Goal: Information Seeking & Learning: Learn about a topic

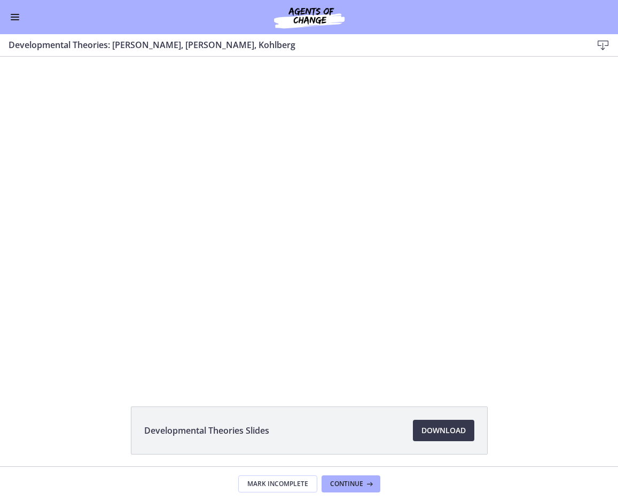
click at [10, 22] on button "Enable menu" at bounding box center [15, 17] width 13 height 13
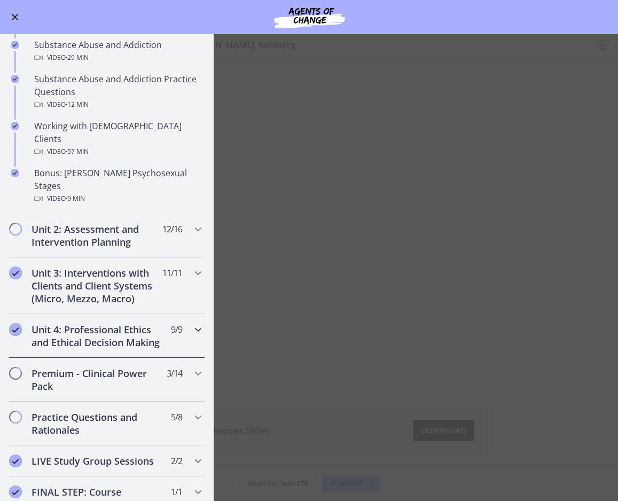
scroll to position [692, 0]
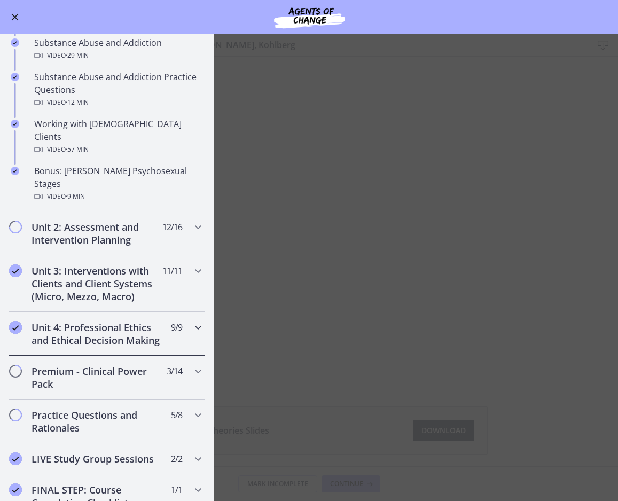
click at [82, 325] on h2 "Unit 4: Professional Ethics and Ethical Decision Making" at bounding box center [97, 334] width 130 height 26
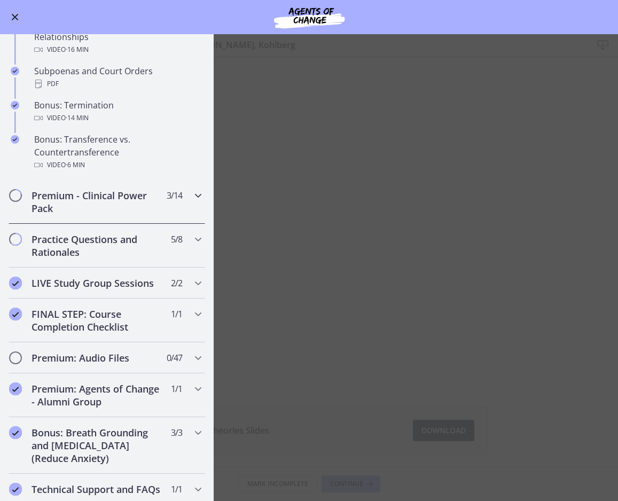
scroll to position [0, 0]
click at [98, 215] on h2 "Premium - Clinical Power Pack" at bounding box center [97, 202] width 130 height 26
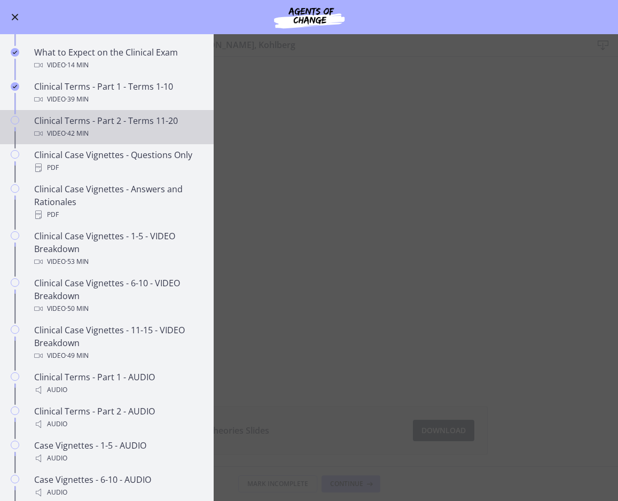
scroll to position [525, 0]
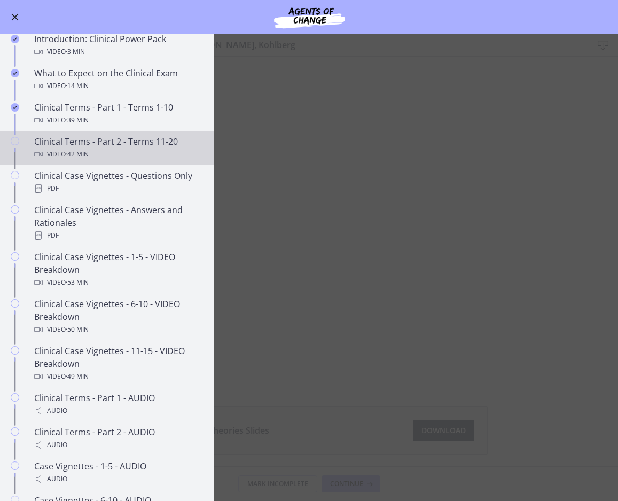
click at [102, 159] on div "Clinical Terms - Part 2 - Terms 11-20 Video · 42 min" at bounding box center [117, 148] width 167 height 26
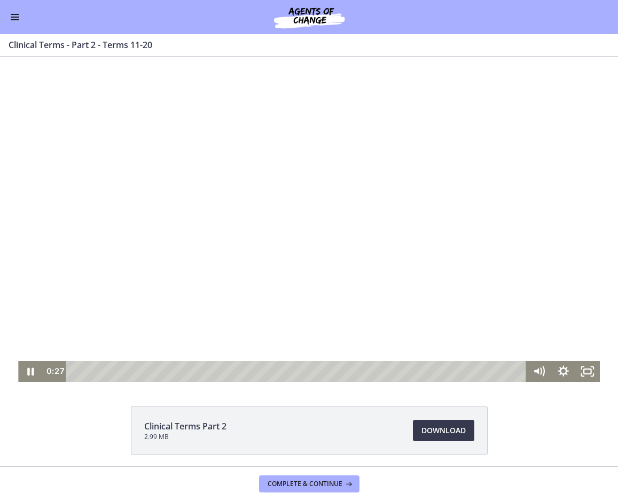
click at [237, 204] on div at bounding box center [309, 219] width 582 height 325
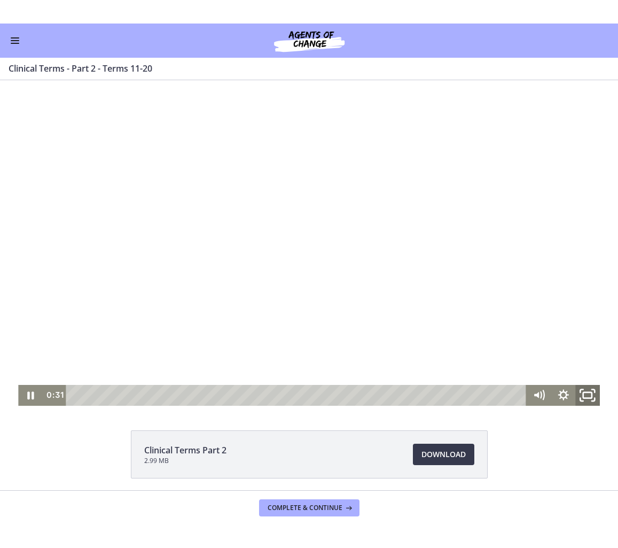
click at [579, 399] on icon "Fullscreen" at bounding box center [587, 394] width 29 height 25
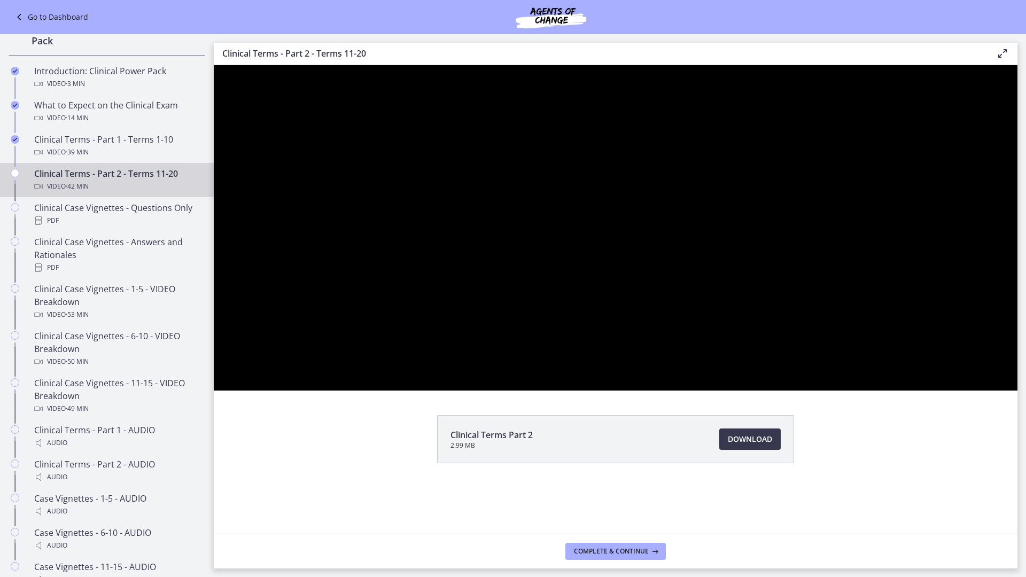
click at [618, 367] on button "Unfullscreen" at bounding box center [1004, 379] width 28 height 24
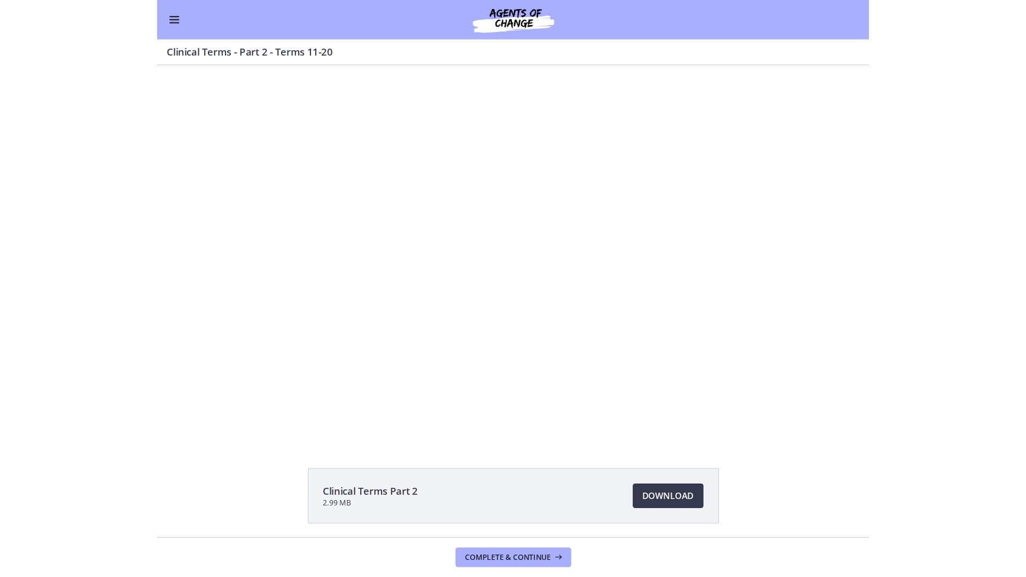
scroll to position [524, 0]
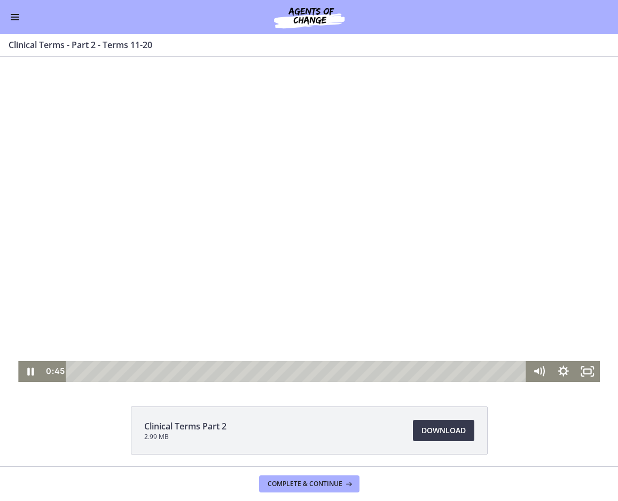
click at [517, 352] on div at bounding box center [309, 219] width 582 height 325
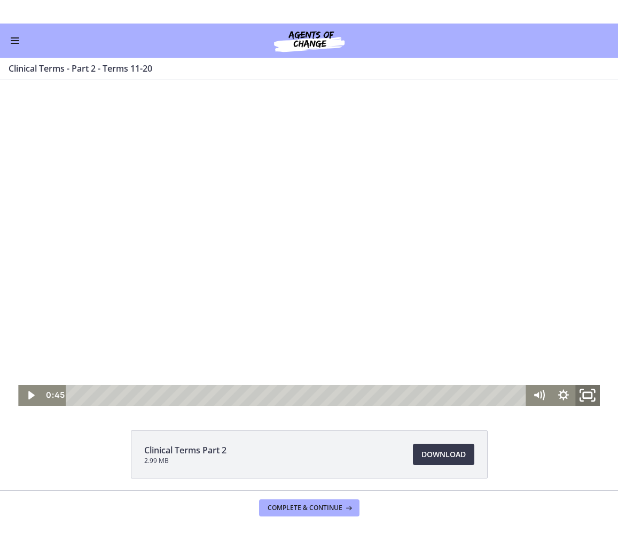
click at [583, 398] on icon "Fullscreen" at bounding box center [587, 394] width 29 height 25
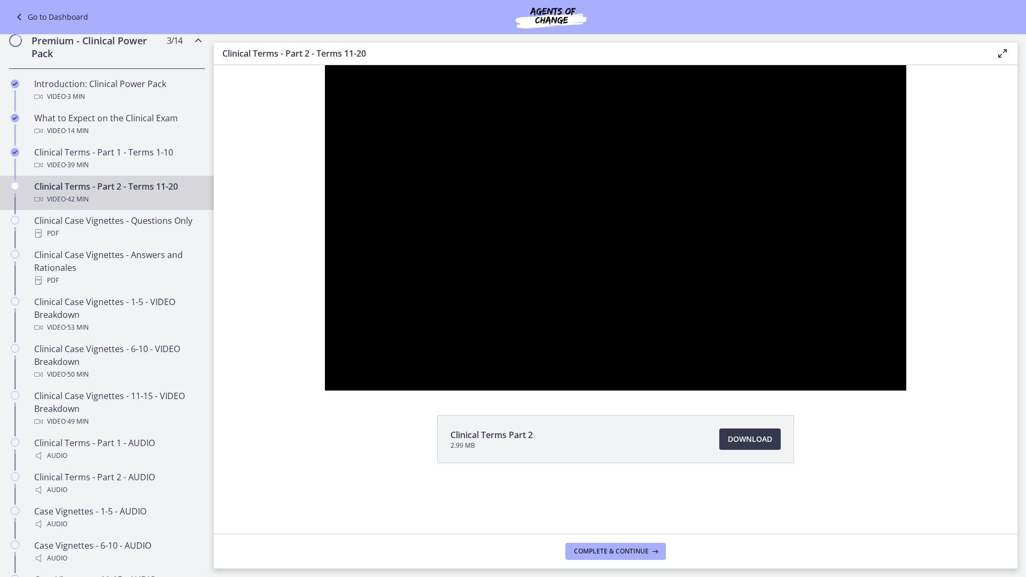
scroll to position [525, 0]
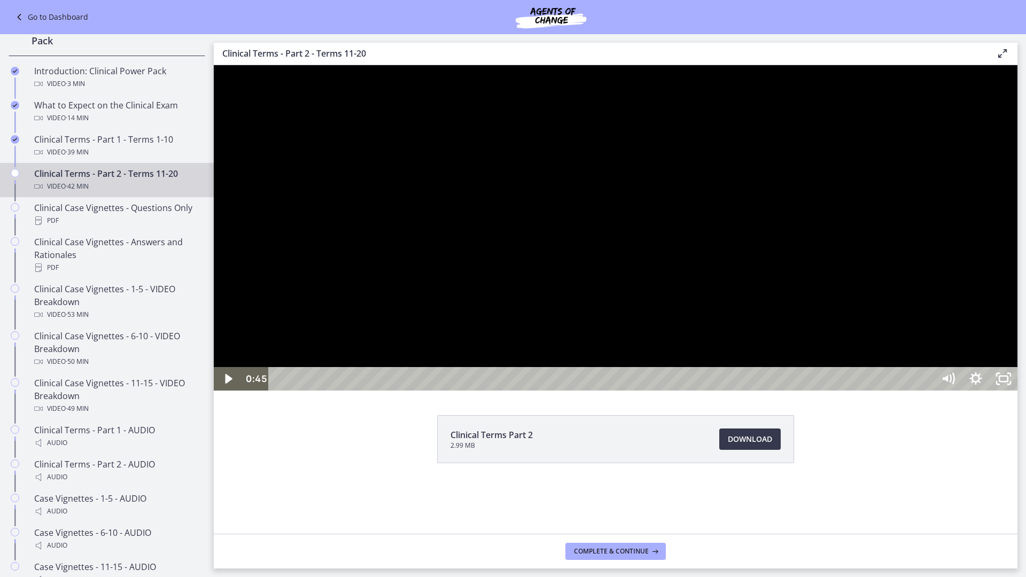
click at [618, 391] on div at bounding box center [616, 227] width 804 height 325
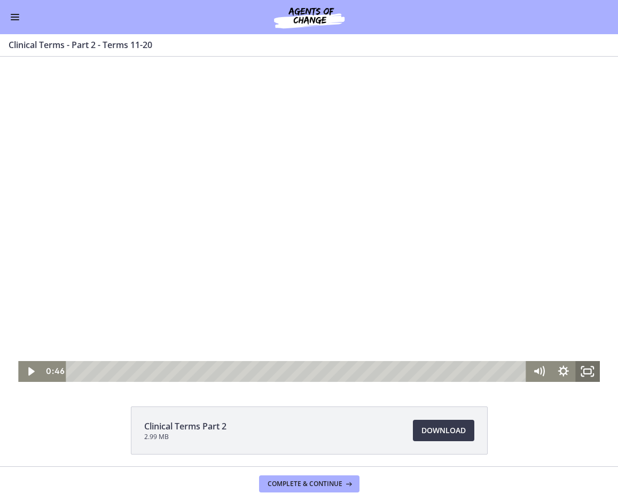
click at [585, 369] on rect "Fullscreen" at bounding box center [587, 371] width 7 height 5
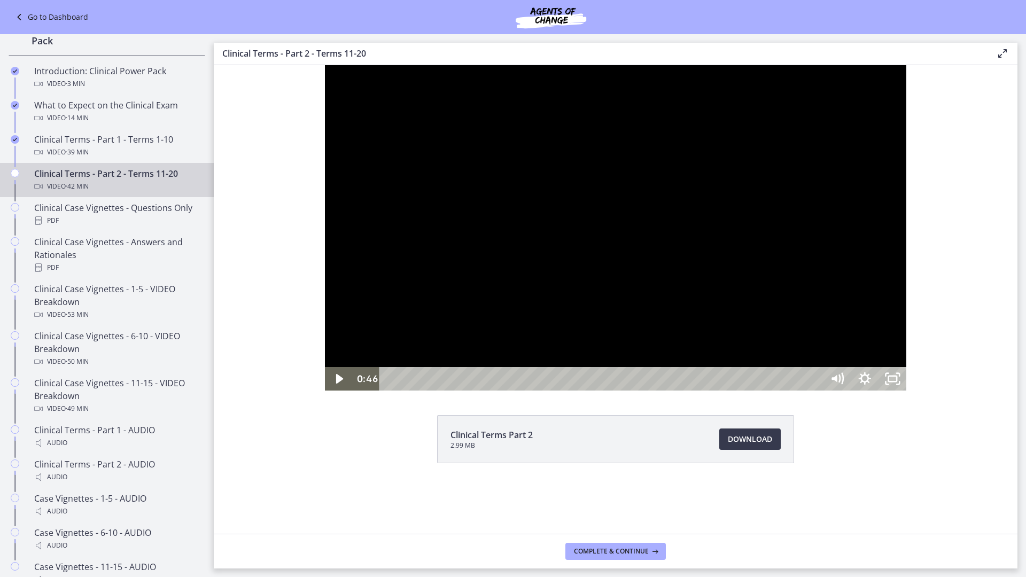
scroll to position [527, 0]
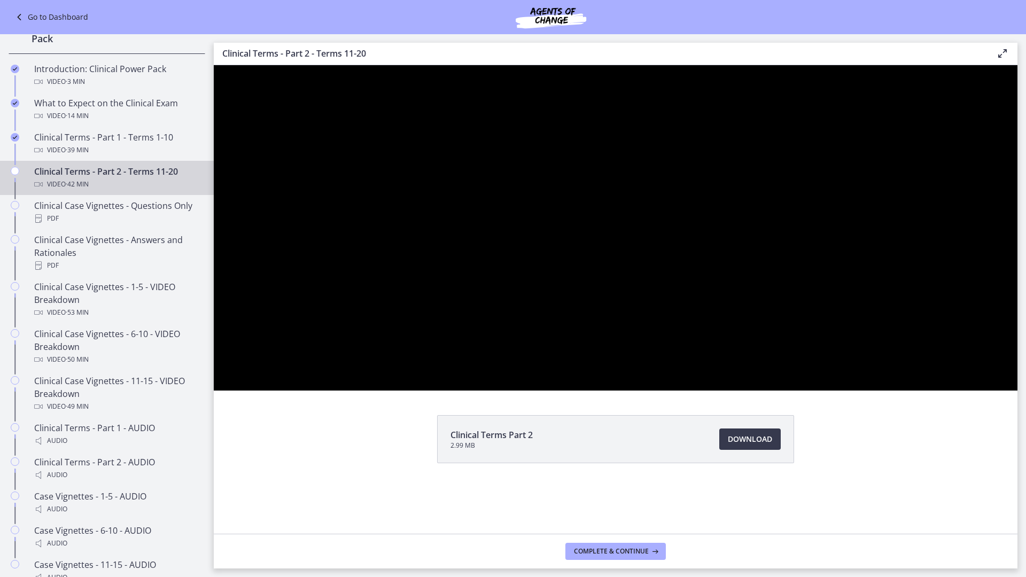
click at [618, 391] on div at bounding box center [616, 227] width 804 height 325
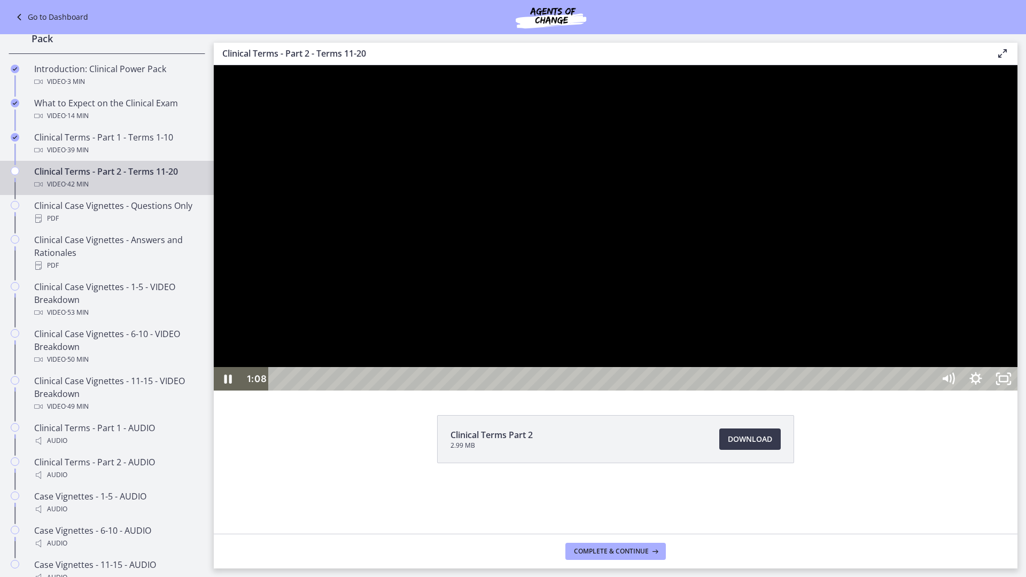
click at [618, 336] on div at bounding box center [616, 227] width 804 height 325
click at [214, 65] on button "Play Video: ccjldkj3vq49vff5ablg.mp4" at bounding box center [214, 65] width 1 height 1
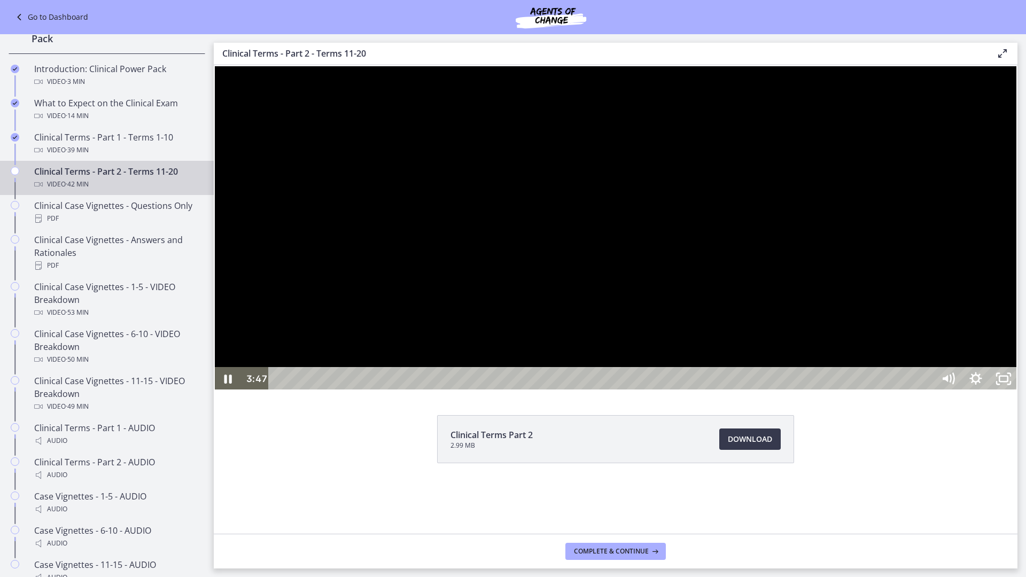
click at [618, 302] on div at bounding box center [616, 227] width 804 height 325
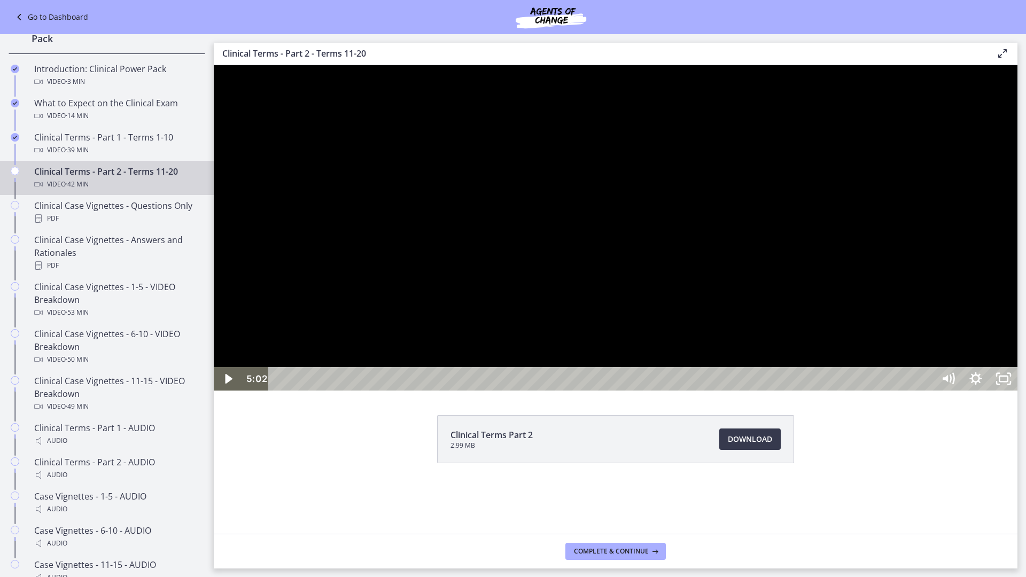
click at [618, 331] on div at bounding box center [616, 227] width 804 height 325
click at [618, 342] on div at bounding box center [616, 227] width 804 height 325
click at [618, 295] on div at bounding box center [616, 227] width 804 height 325
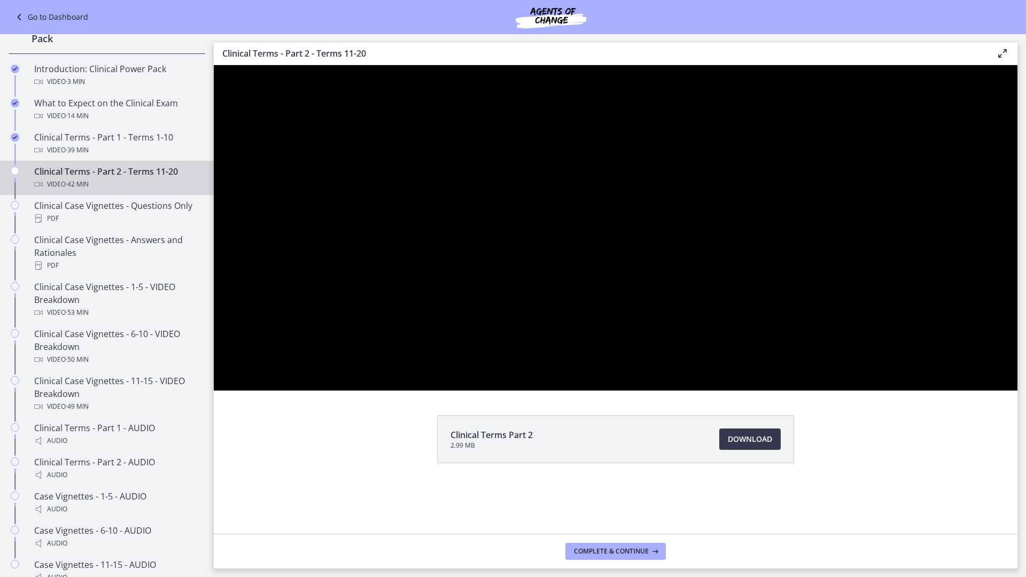
click at [214, 65] on button "Pause: ccjldkj3vq49vff5ablg.mp4" at bounding box center [214, 65] width 1 height 1
click at [214, 65] on button "Play Video: ccjldkj3vq49vff5ablg.mp4" at bounding box center [214, 65] width 1 height 1
click at [214, 65] on button "Pause: ccjldkj3vq49vff5ablg.mp4" at bounding box center [214, 65] width 1 height 1
click at [214, 65] on button "Play Video: ccjldkj3vq49vff5ablg.mp4" at bounding box center [214, 65] width 1 height 1
click at [214, 65] on button "Pause: ccjldkj3vq49vff5ablg.mp4" at bounding box center [214, 65] width 1 height 1
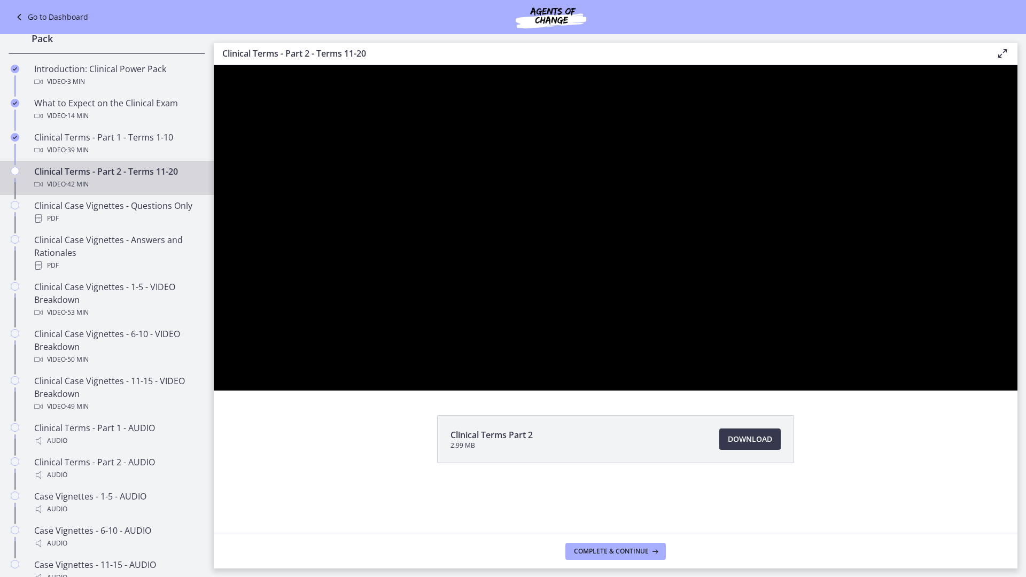
click at [214, 65] on button "Play Video: ccjldkj3vq49vff5ablg.mp4" at bounding box center [214, 65] width 1 height 1
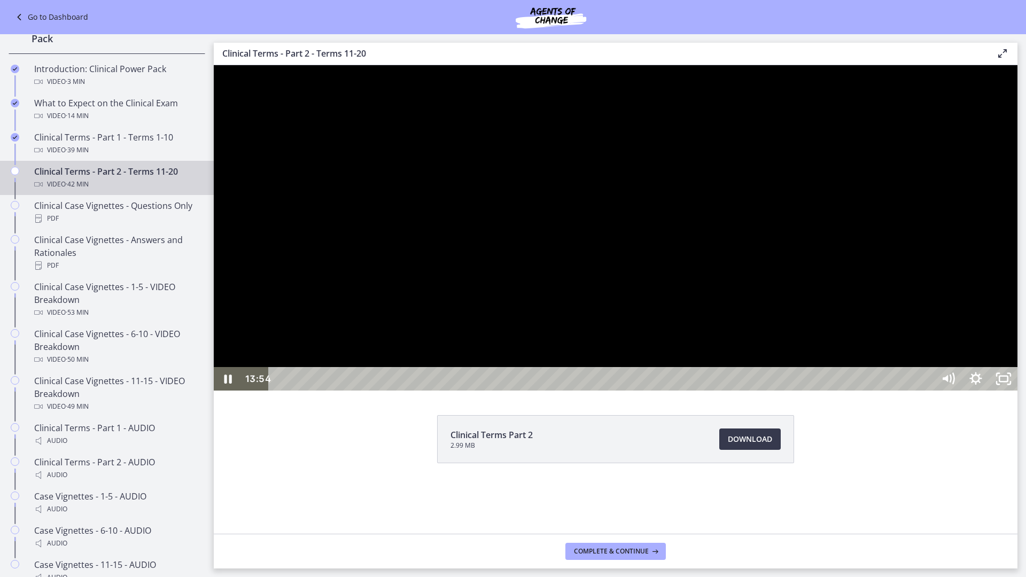
click at [618, 391] on div at bounding box center [616, 227] width 804 height 325
click at [214, 65] on button "Play Video: ccjldkj3vq49vff5ablg.mp4" at bounding box center [214, 65] width 1 height 1
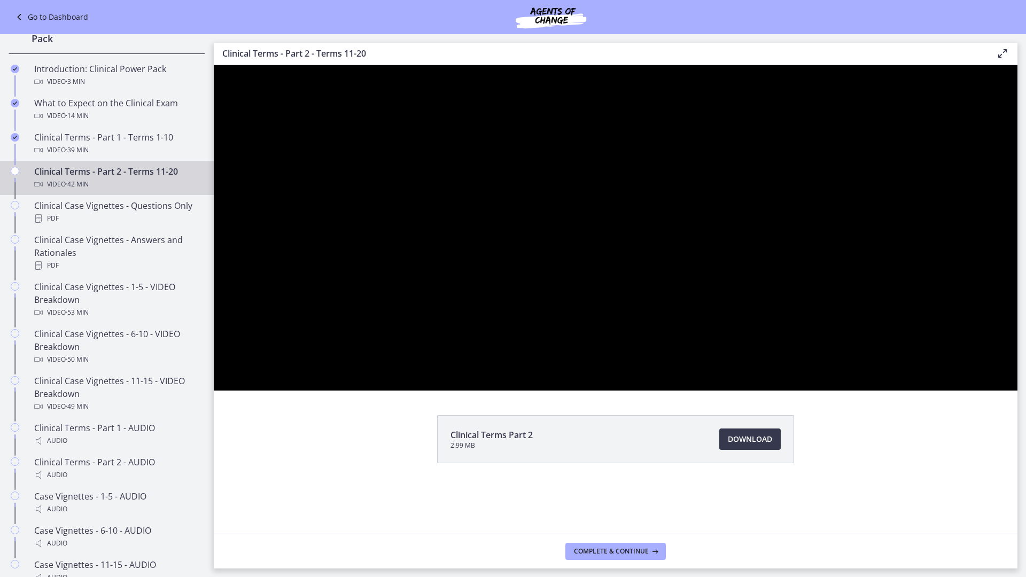
click at [214, 65] on button "Pause: ccjldkj3vq49vff5ablg.mp4" at bounding box center [214, 65] width 1 height 1
click at [214, 65] on button "Play Video: ccjldkj3vq49vff5ablg.mp4" at bounding box center [214, 65] width 1 height 1
click at [214, 65] on button "Pause: ccjldkj3vq49vff5ablg.mp4" at bounding box center [214, 65] width 1 height 1
click at [214, 65] on button "Play Video: ccjldkj3vq49vff5ablg.mp4" at bounding box center [214, 65] width 1 height 1
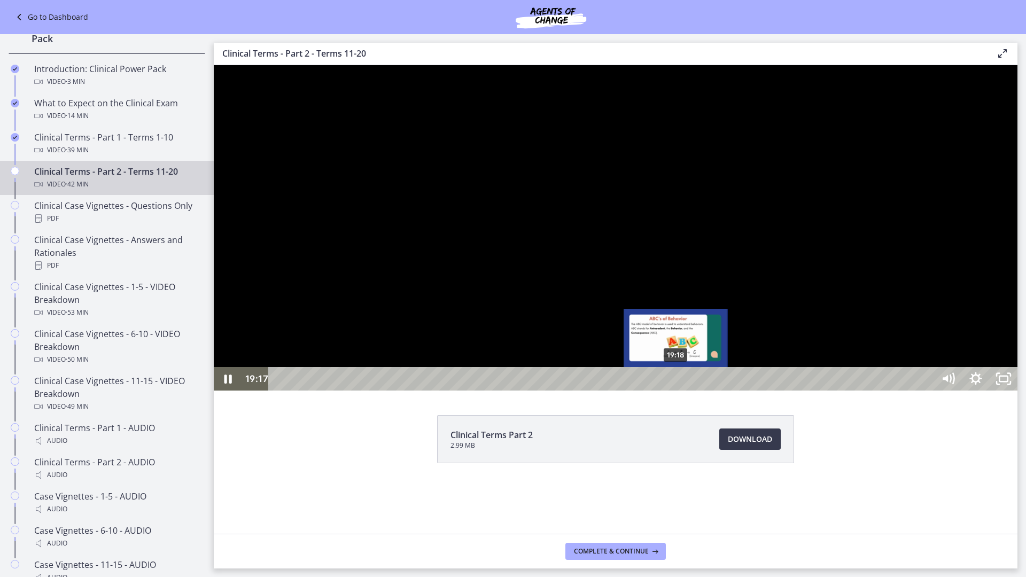
click at [214, 65] on button "Pause: ccjldkj3vq49vff5ablg.mp4" at bounding box center [214, 65] width 1 height 1
click at [214, 65] on button "Play Video: ccjldkj3vq49vff5ablg.mp4" at bounding box center [214, 65] width 1 height 1
click at [214, 65] on button "Pause: ccjldkj3vq49vff5ablg.mp4" at bounding box center [214, 65] width 1 height 1
click at [214, 65] on button "Play Video: ccjldkj3vq49vff5ablg.mp4" at bounding box center [214, 65] width 1 height 1
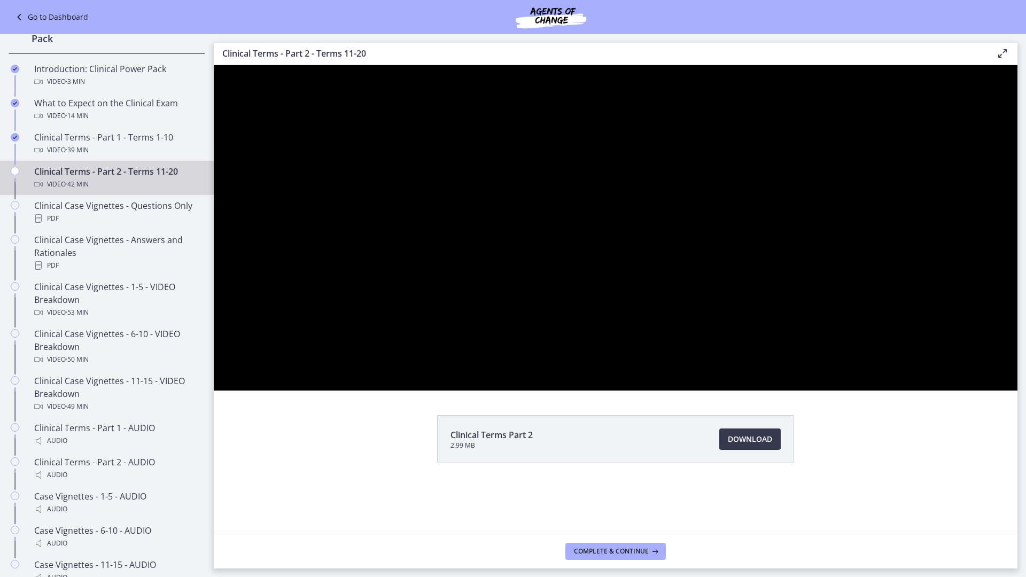
click at [214, 65] on button "Pause: ccjldkj3vq49vff5ablg.mp4" at bounding box center [214, 65] width 1 height 1
click at [214, 65] on button "Play Video: ccjldkj3vq49vff5ablg.mp4" at bounding box center [214, 65] width 1 height 1
click at [214, 65] on button "Pause: ccjldkj3vq49vff5ablg.mp4" at bounding box center [214, 65] width 1 height 1
click at [214, 65] on button "Play Video: ccjldkj3vq49vff5ablg.mp4" at bounding box center [214, 65] width 1 height 1
click at [214, 65] on button "Pause: ccjldkj3vq49vff5ablg.mp4" at bounding box center [214, 65] width 1 height 1
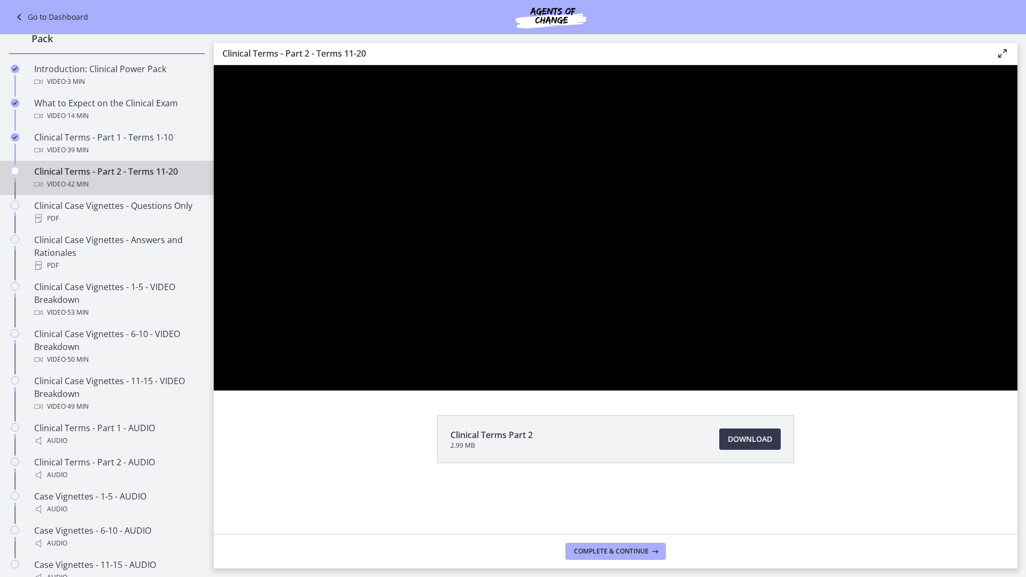
click at [214, 65] on button "Play Video: ccjldkj3vq49vff5ablg.mp4" at bounding box center [214, 65] width 1 height 1
click at [214, 65] on button "Pause: ccjldkj3vq49vff5ablg.mp4" at bounding box center [214, 65] width 1 height 1
click at [214, 65] on button "Play Video: ccjldkj3vq49vff5ablg.mp4" at bounding box center [214, 65] width 1 height 1
click at [214, 65] on button "Pause: ccjldkj3vq49vff5ablg.mp4" at bounding box center [214, 65] width 1 height 1
click at [214, 65] on button "Play Video: ccjldkj3vq49vff5ablg.mp4" at bounding box center [214, 65] width 1 height 1
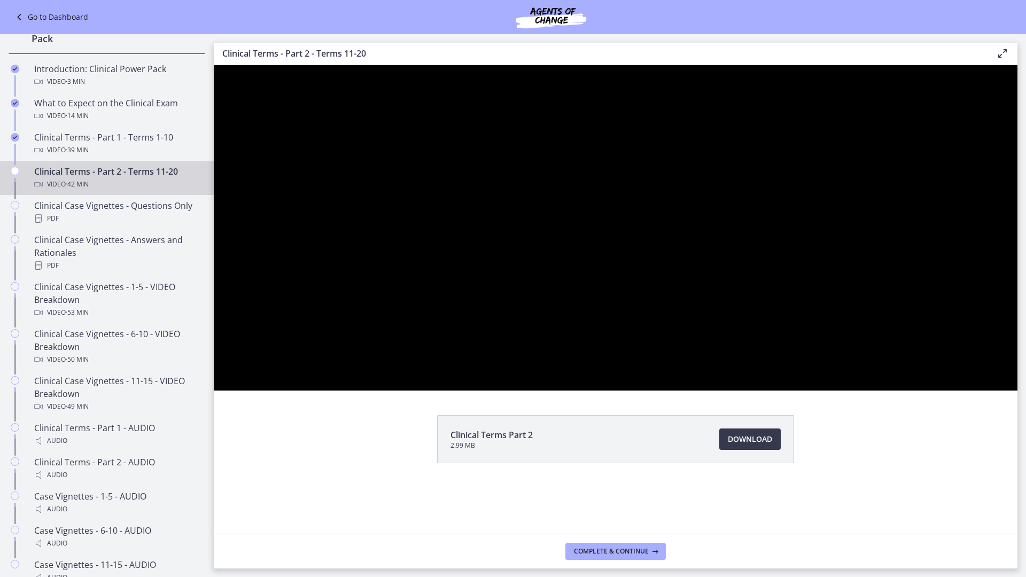
click at [214, 65] on button "Pause: ccjldkj3vq49vff5ablg.mp4" at bounding box center [214, 65] width 1 height 1
click at [214, 65] on button "Play Video: ccjldkj3vq49vff5ablg.mp4" at bounding box center [214, 65] width 1 height 1
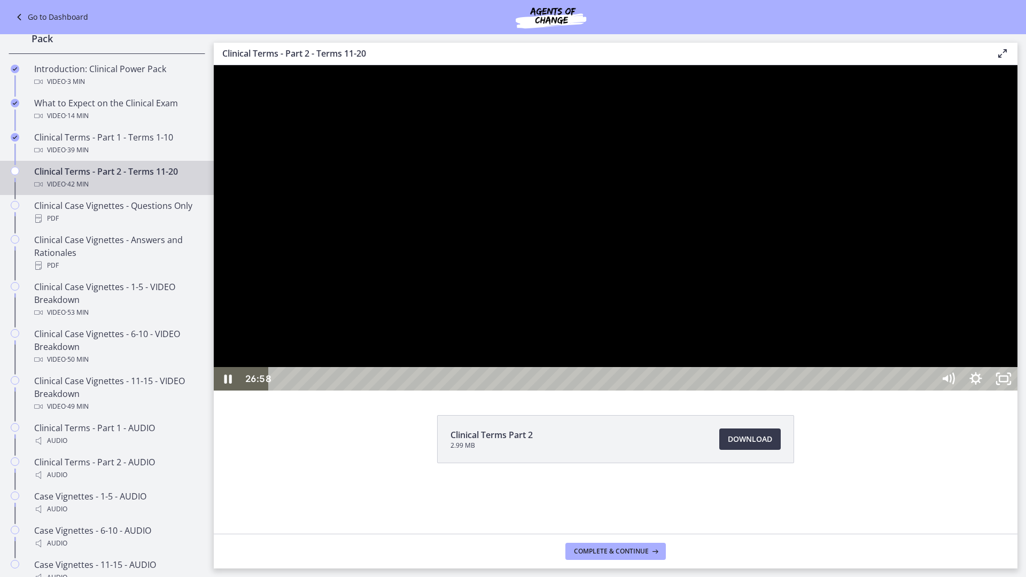
click at [618, 391] on div at bounding box center [616, 227] width 804 height 325
